Goal: Task Accomplishment & Management: Complete application form

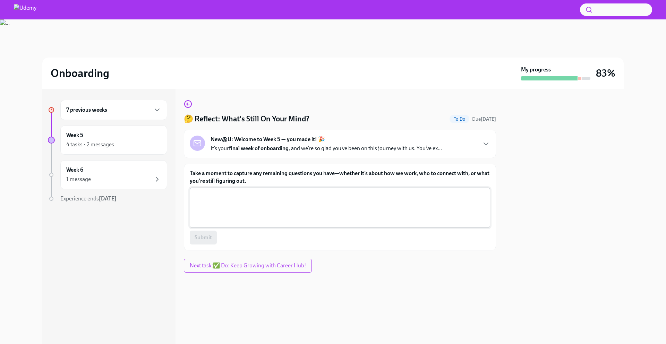
click at [215, 220] on textarea "Take a moment to capture any remaining questions you have—whether it’s about ho…" at bounding box center [340, 207] width 292 height 33
click at [470, 148] on div "New@U: Welcome to Week 5 — you made it! 🎉 It’s your final week of onboarding , …" at bounding box center [340, 144] width 300 height 17
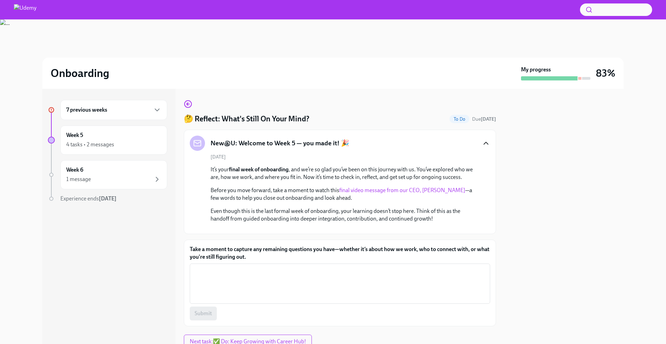
click at [485, 147] on icon "button" at bounding box center [486, 143] width 8 height 8
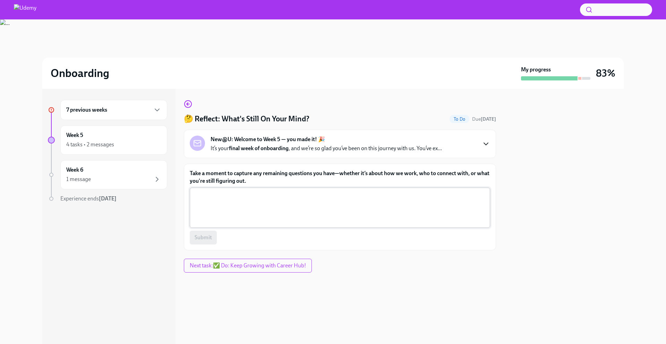
click at [250, 212] on textarea "Take a moment to capture any remaining questions you have—whether it’s about ho…" at bounding box center [340, 207] width 292 height 33
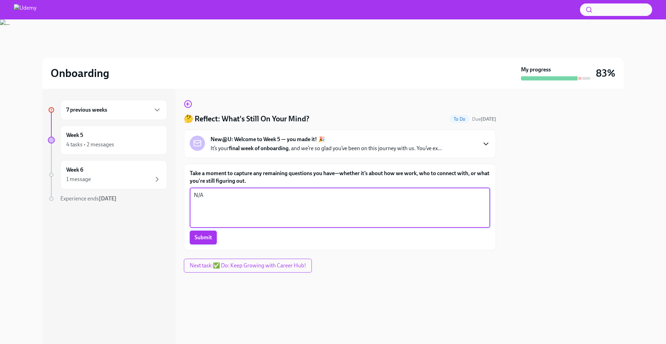
type textarea "N/A"
click at [205, 238] on span "Submit" at bounding box center [203, 237] width 17 height 7
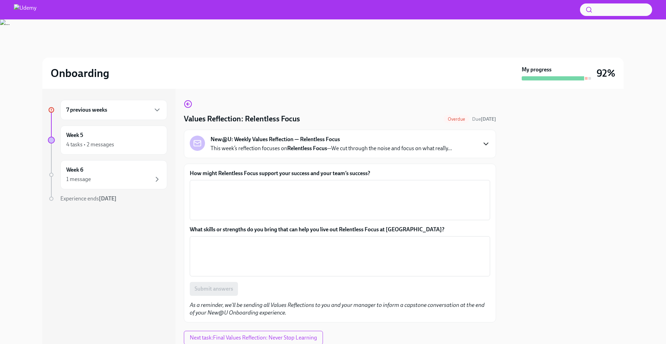
click at [483, 143] on icon "button" at bounding box center [486, 144] width 8 height 8
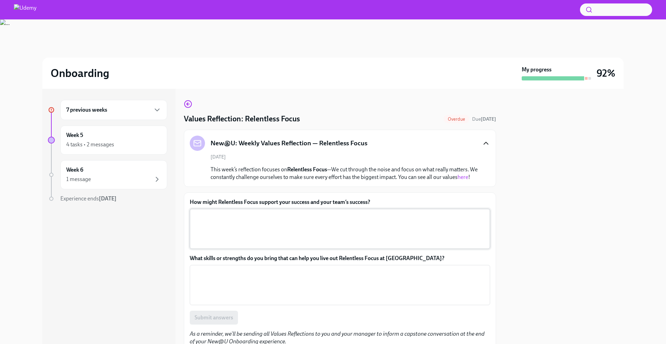
drag, startPoint x: 267, startPoint y: 210, endPoint x: 262, endPoint y: 210, distance: 5.6
click at [262, 210] on div "x ​" at bounding box center [340, 229] width 300 height 40
click at [264, 198] on div "How might Relentless Focus support your success and your team’s success? x ​ Wh…" at bounding box center [340, 272] width 312 height 159
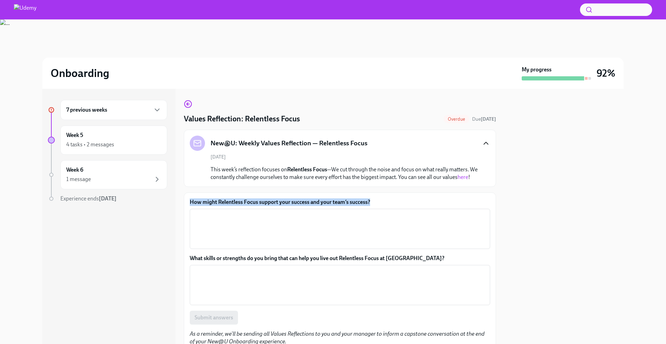
copy label "How might Relentless Focus support your success and your team’s success?"
click at [294, 197] on div "How might Relentless Focus support your success and your team’s success? x ​ Wh…" at bounding box center [340, 272] width 312 height 159
click at [233, 222] on textarea "How might Relentless Focus support your success and your team’s success?" at bounding box center [340, 228] width 292 height 33
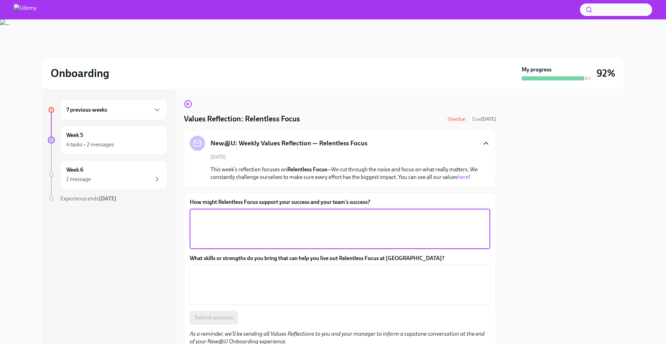
click at [233, 222] on textarea "How might Relentless Focus support your success and your team’s success?" at bounding box center [340, 228] width 292 height 33
paste textarea "dedicated attention on client needs and objectives allows you to provide person…"
click at [197, 217] on textarea "dedicated attention on client needs and objectives allows you to provide person…" at bounding box center [340, 228] width 292 height 33
click at [328, 216] on textarea "Dedicated attention on client needs and objectives allows you to provide person…" at bounding box center [340, 228] width 292 height 33
click at [334, 216] on textarea "Dedicated attention on client needs and objectives allows you to provide person…" at bounding box center [340, 228] width 292 height 33
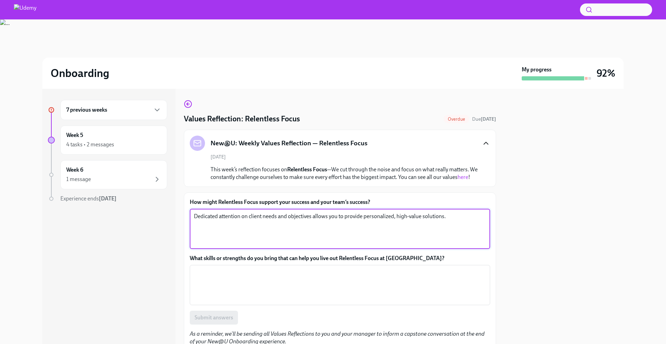
click at [334, 216] on textarea "Dedicated attention on client needs and objectives allows you to provide person…" at bounding box center [340, 228] width 292 height 33
click at [385, 217] on textarea "Dedicated attention on client needs and objectives allows us to provide persona…" at bounding box center [340, 228] width 292 height 33
click at [314, 226] on textarea "Dedicated attention on client needs and objectives allows us to provide persona…" at bounding box center [340, 228] width 292 height 33
paste textarea "With focused time allocation, you can better analyze customer metrics to measur…"
click at [265, 223] on textarea "Dedicated attention on client needs and objectives allows us to provide persona…" at bounding box center [340, 228] width 292 height 33
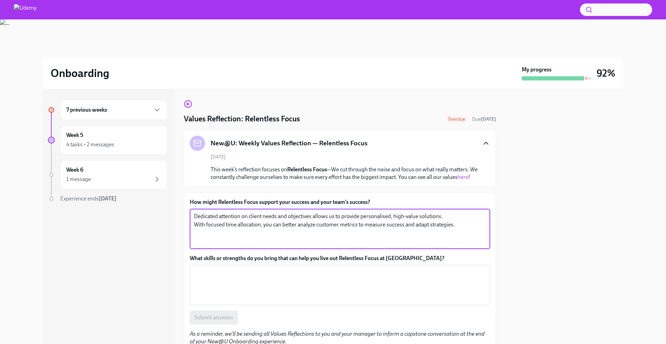
click at [265, 223] on textarea "Dedicated attention on client needs and objectives allows us to provide persona…" at bounding box center [340, 228] width 292 height 33
click at [312, 225] on textarea "Dedicated attention on client needs and objectives allows us to provide persona…" at bounding box center [340, 228] width 292 height 33
click at [458, 224] on textarea "Dedicated attention on client needs and objectives allows us to provide persona…" at bounding box center [340, 228] width 292 height 33
type textarea "Dedicated attention on client needs and objectives allows us to provide persona…"
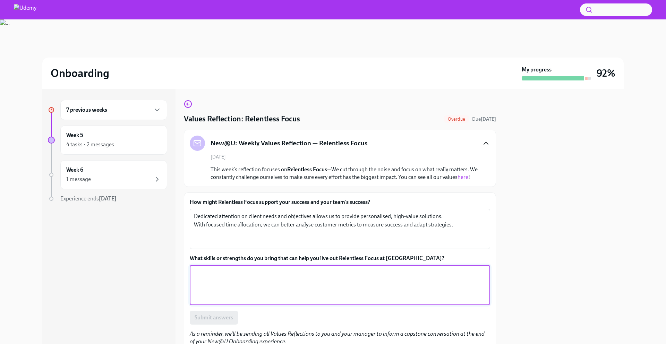
click at [236, 276] on textarea "What skills or strengths do you bring that can help you live out Relentless Foc…" at bounding box center [340, 285] width 292 height 33
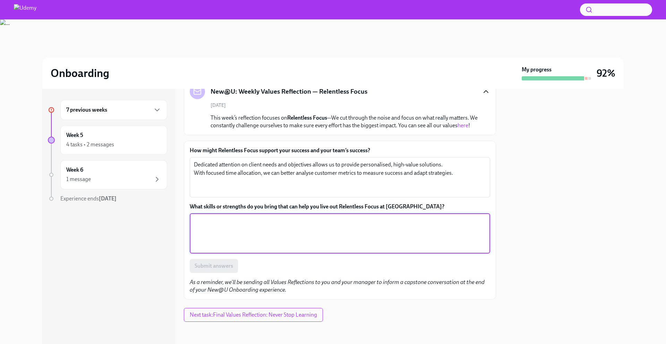
click at [292, 235] on textarea "What skills or strengths do you bring that can help you live out Relentless Foc…" at bounding box center [340, 233] width 292 height 33
paste textarea "- The ability to identify what tasks or goals are most important and allocate r…"
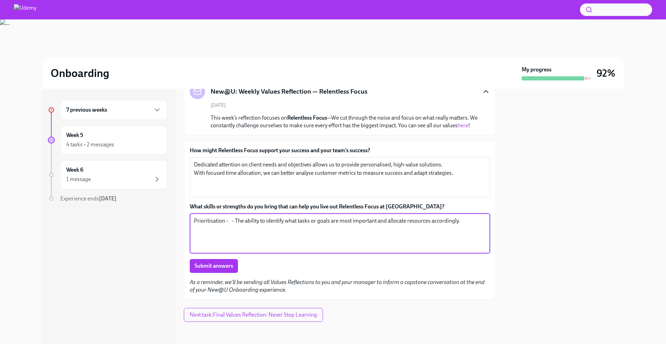
click at [238, 220] on textarea "Prioritisation - - The ability to identify what tasks or goals are most importa…" at bounding box center [340, 233] width 292 height 33
click at [215, 223] on textarea "Prioritisation - I have the ability to identify what tasks or goals are most im…" at bounding box center [340, 233] width 292 height 33
click at [476, 220] on textarea "Prioritisation - I have the ability to identify what tasks or goals are most im…" at bounding box center [340, 233] width 292 height 33
click at [205, 227] on textarea "Prioritisation - I have the ability to identify what tasks or goals are most im…" at bounding box center [340, 233] width 292 height 33
drag, startPoint x: 205, startPoint y: 227, endPoint x: 247, endPoint y: 229, distance: 42.4
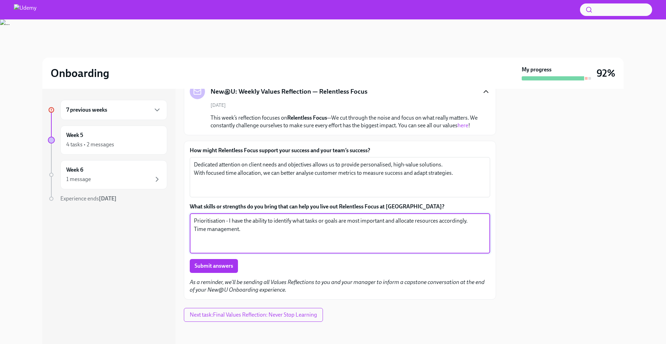
click at [247, 229] on textarea "Prioritisation - I have the ability to identify what tasks or goals are most im…" at bounding box center [340, 233] width 292 height 33
paste textarea "Staying committed and resisting distractions"
click at [281, 227] on textarea "Prioritisation - I have the ability to identify what tasks or goals are most im…" at bounding box center [340, 233] width 292 height 33
click at [348, 232] on textarea "Prioritisation - I have the ability to identify what tasks or goals are most im…" at bounding box center [340, 233] width 292 height 33
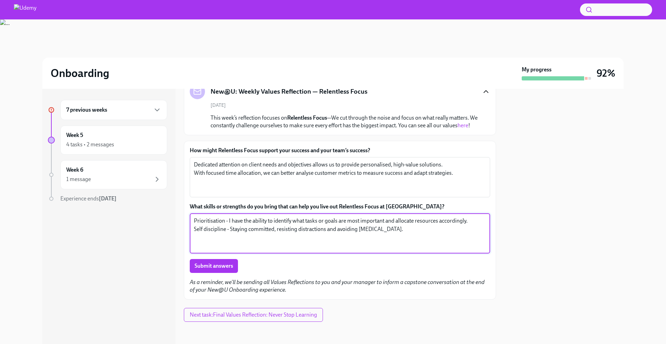
type textarea "Prioritisation - I have the ability to identify what tasks or goals are most im…"
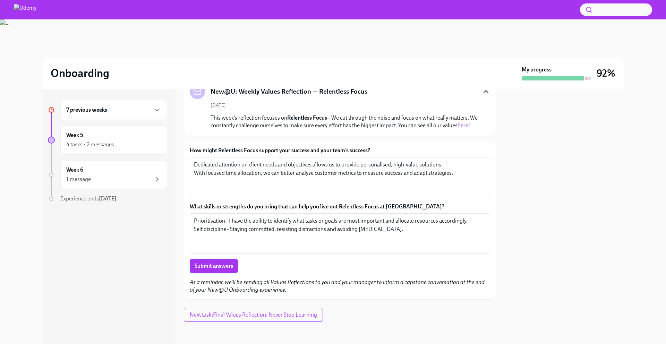
click at [213, 266] on span "Submit answers" at bounding box center [214, 266] width 39 height 7
